Goal: Task Accomplishment & Management: Complete application form

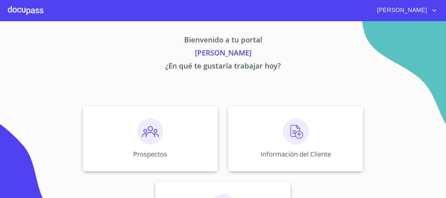
click at [436, 12] on icon "account of current user" at bounding box center [435, 11] width 8 height 8
click at [391, 80] on div at bounding box center [223, 99] width 446 height 198
click at [329, 122] on div "Información del Cliente" at bounding box center [295, 138] width 135 height 65
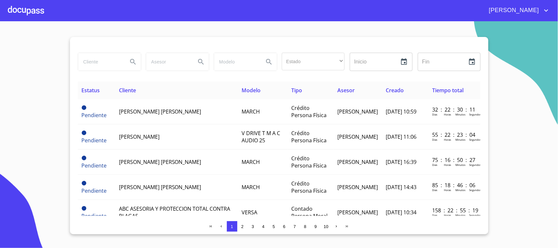
click at [253, 198] on span "3" at bounding box center [253, 226] width 2 height 5
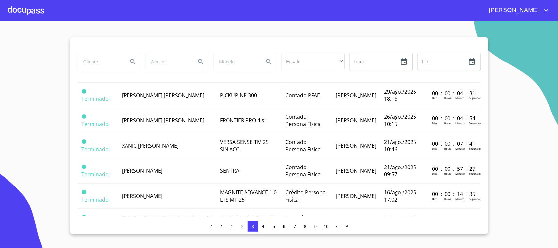
scroll to position [369, 0]
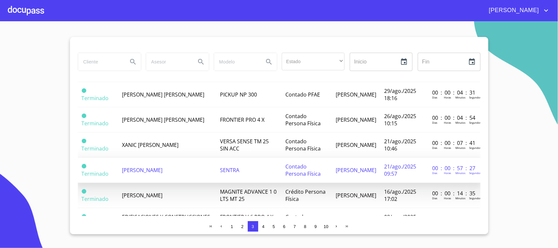
click at [216, 172] on td "SENTRA" at bounding box center [248, 169] width 65 height 25
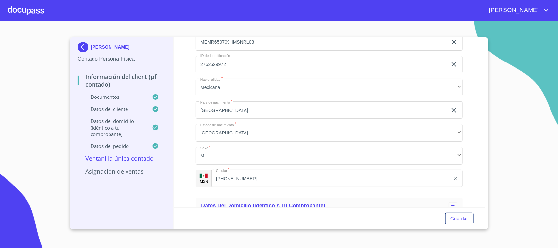
scroll to position [1254, 0]
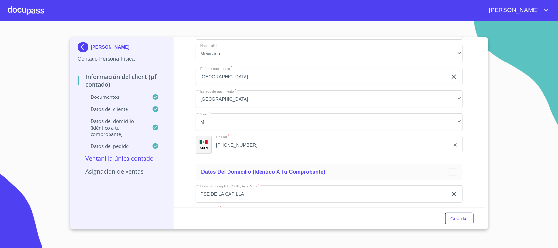
click at [22, 7] on div at bounding box center [26, 10] width 36 height 21
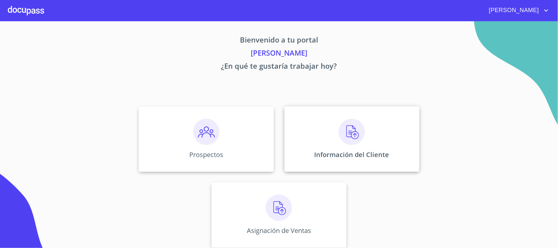
click at [355, 131] on img at bounding box center [351, 132] width 26 height 26
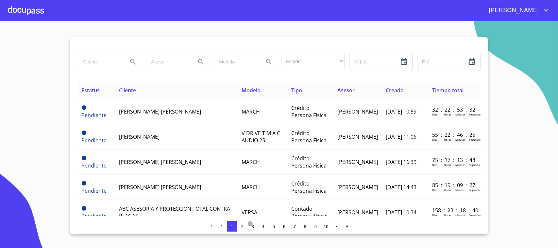
click at [254, 198] on span "3" at bounding box center [252, 225] width 5 height 5
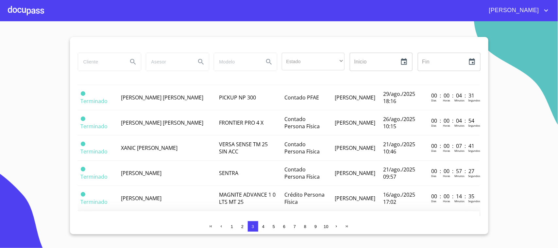
scroll to position [335, 2]
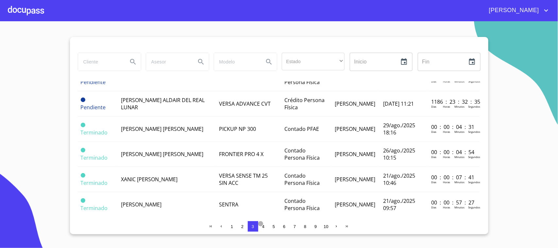
click at [265, 198] on span "4" at bounding box center [263, 225] width 5 height 5
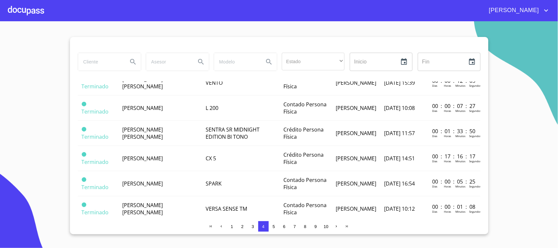
scroll to position [0, 0]
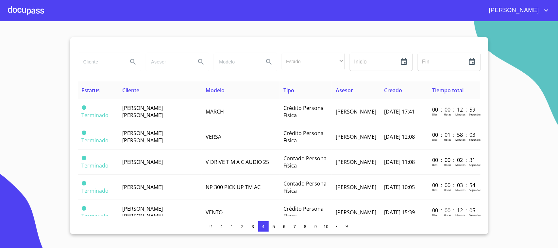
click at [97, 64] on input "search" at bounding box center [100, 62] width 44 height 18
type input "[PERSON_NAME]"
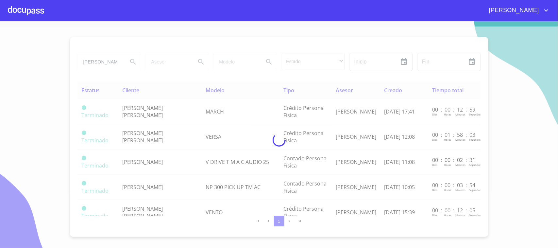
click at [204, 136] on div at bounding box center [279, 139] width 558 height 226
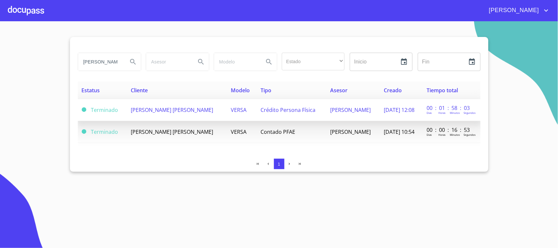
click at [213, 112] on span "[PERSON_NAME] [PERSON_NAME]" at bounding box center [172, 109] width 82 height 7
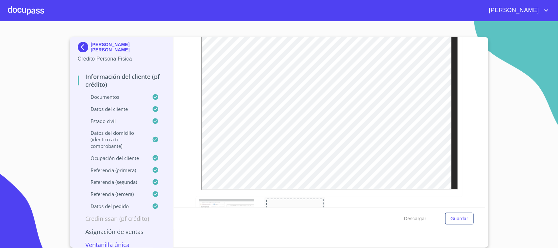
scroll to position [1566, 0]
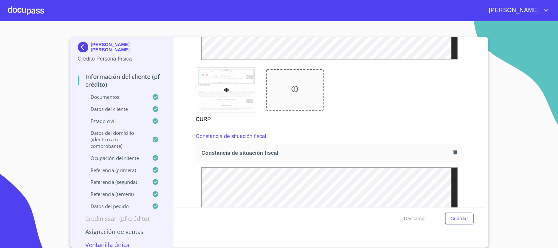
click at [36, 10] on div at bounding box center [26, 10] width 36 height 21
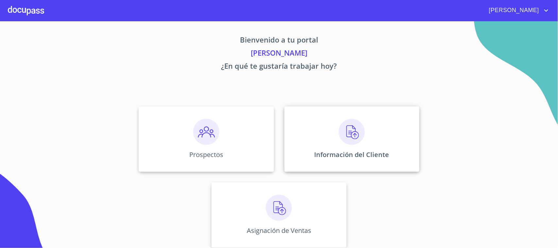
click at [338, 141] on img at bounding box center [351, 132] width 26 height 26
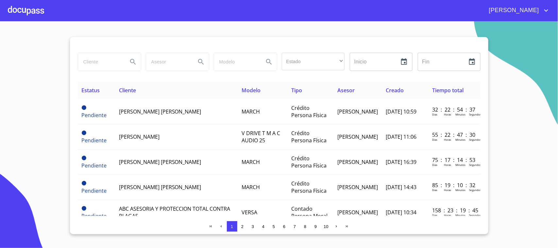
click at [108, 64] on input "search" at bounding box center [100, 62] width 44 height 18
type input "xanic"
click at [135, 62] on icon "Search" at bounding box center [133, 62] width 8 height 8
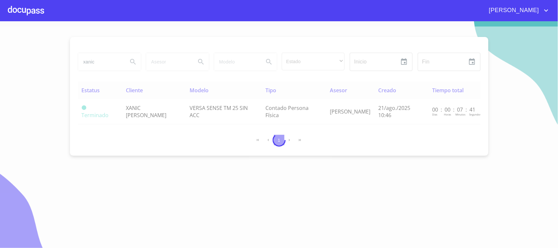
click at [165, 111] on div at bounding box center [279, 139] width 558 height 226
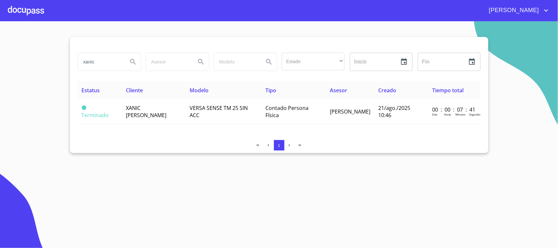
click at [165, 111] on span "XANIC [PERSON_NAME]" at bounding box center [146, 111] width 41 height 14
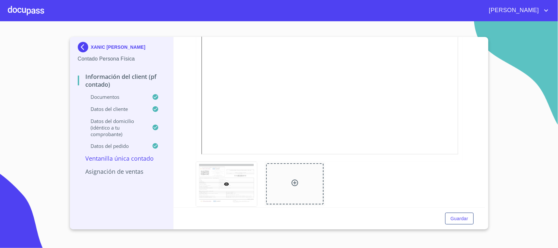
scroll to position [965, 0]
click at [31, 10] on div at bounding box center [26, 10] width 36 height 21
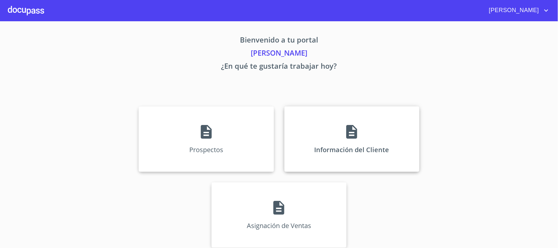
click at [381, 140] on div "Información del Cliente" at bounding box center [351, 138] width 135 height 65
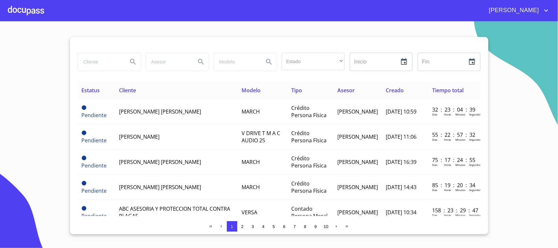
click at [112, 60] on input "search" at bounding box center [100, 62] width 44 height 18
type input "[PERSON_NAME]"
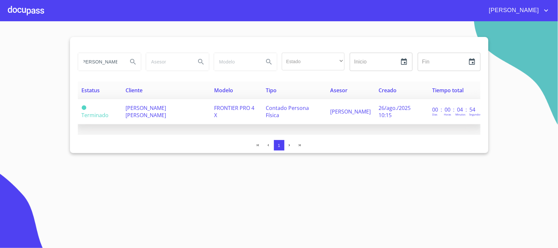
click at [180, 104] on td "[PERSON_NAME] [PERSON_NAME]" at bounding box center [166, 111] width 89 height 25
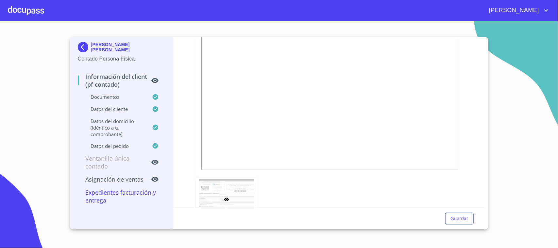
scroll to position [1036, 0]
click at [36, 12] on div at bounding box center [26, 10] width 36 height 21
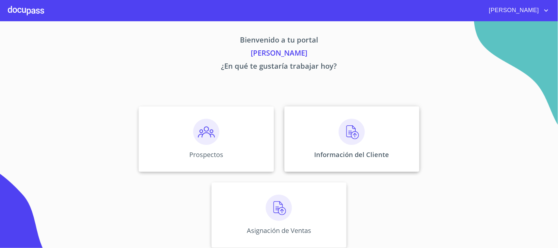
click at [343, 138] on img at bounding box center [351, 132] width 26 height 26
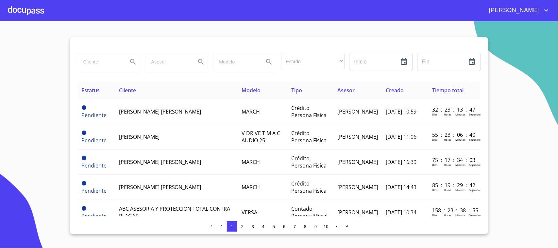
click at [109, 63] on input "search" at bounding box center [100, 62] width 44 height 18
type input "[PERSON_NAME] [PERSON_NAME]"
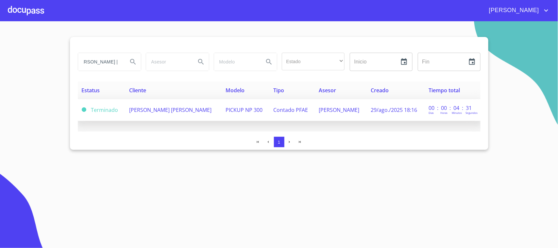
click at [185, 113] on span "[PERSON_NAME] [PERSON_NAME]" at bounding box center [170, 109] width 82 height 7
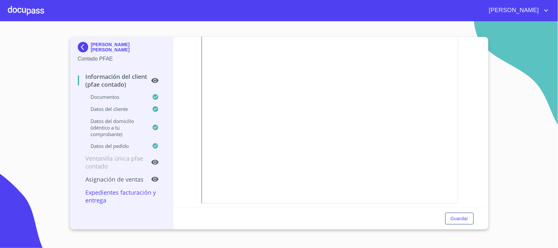
scroll to position [689, 0]
click at [26, 5] on div at bounding box center [26, 10] width 36 height 21
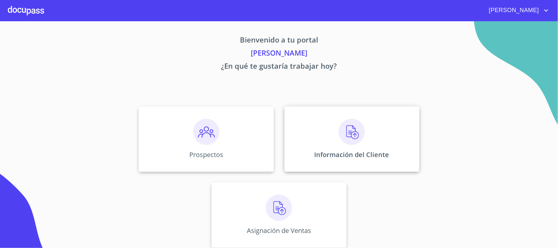
click at [387, 148] on div "Información del Cliente" at bounding box center [351, 138] width 135 height 65
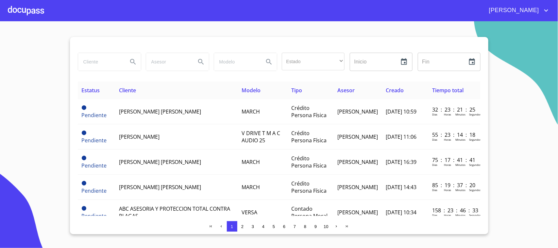
click at [100, 69] on input "search" at bounding box center [100, 62] width 44 height 18
type input "[PERSON_NAME]"
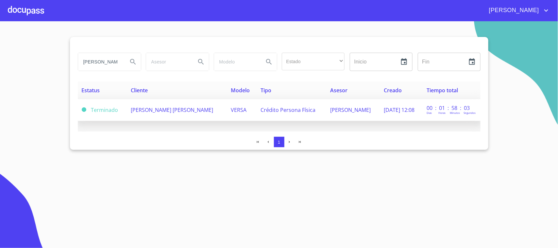
click at [279, 115] on td "Crédito Persona Física" at bounding box center [291, 110] width 70 height 22
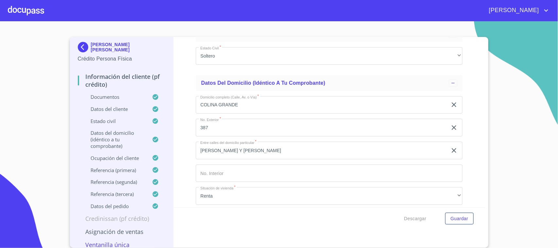
scroll to position [2283, 0]
